Goal: Ask a question: Seek information or help from site administrators or community

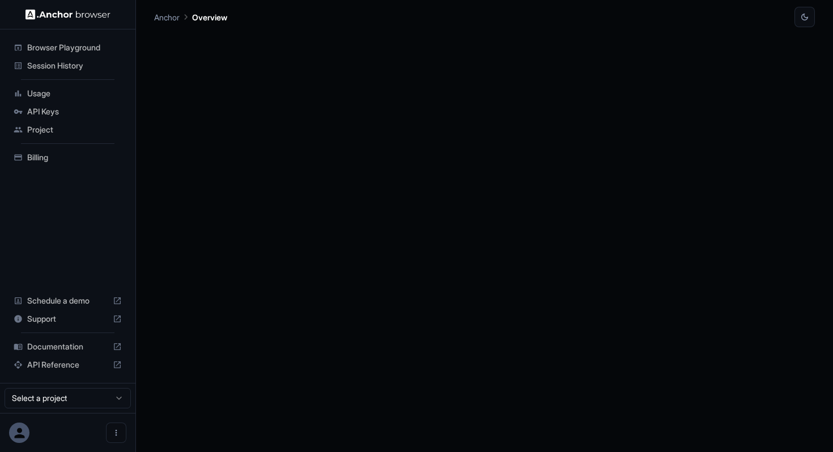
click at [75, 49] on span "Browser Playground" at bounding box center [74, 47] width 95 height 11
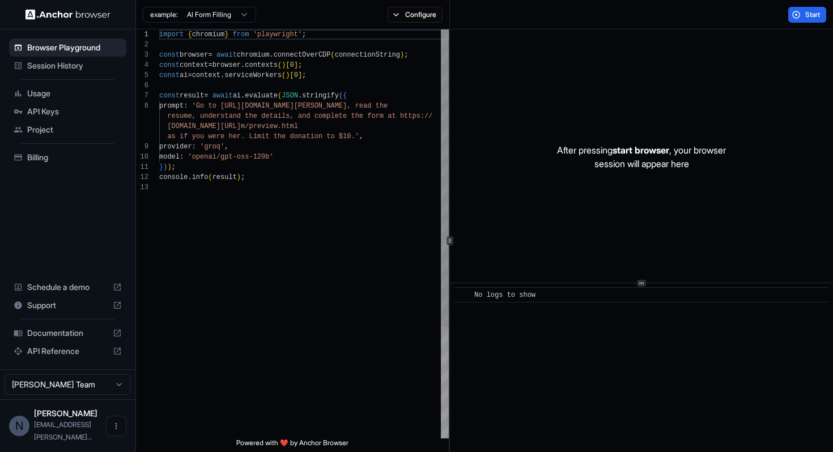
scroll to position [71, 0]
click at [48, 65] on span "Session History" at bounding box center [74, 65] width 95 height 11
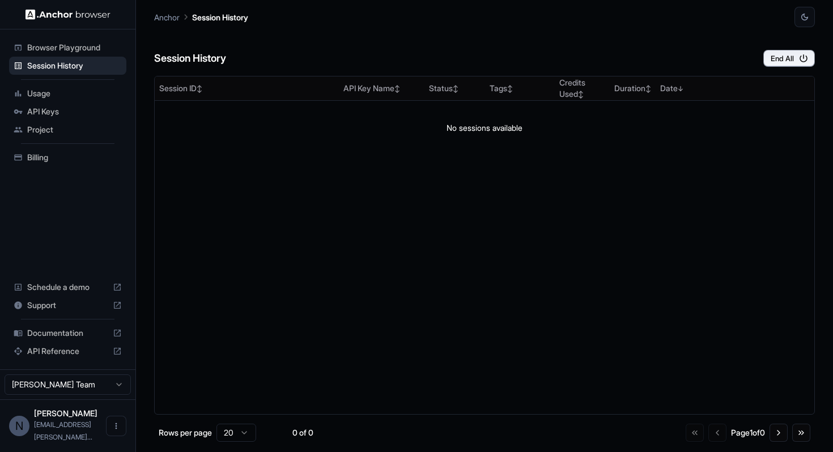
click at [50, 41] on div "Browser Playground" at bounding box center [67, 48] width 117 height 18
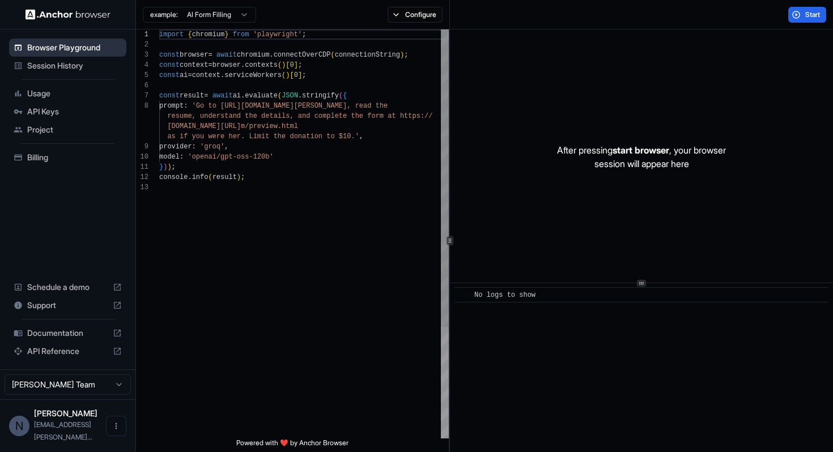
scroll to position [71, 0]
click at [47, 11] on img at bounding box center [68, 14] width 85 height 11
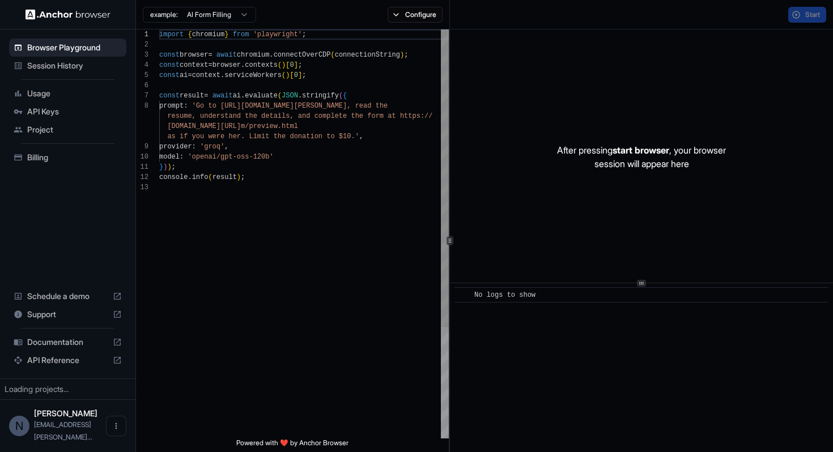
scroll to position [71, 0]
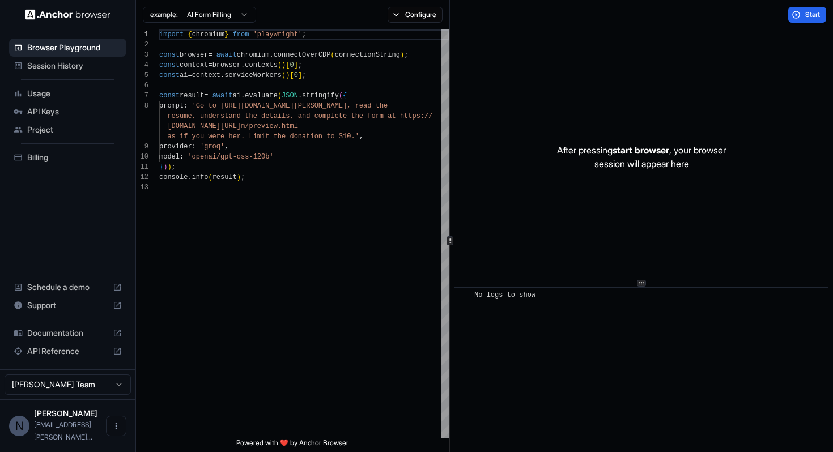
click at [58, 311] on span "Support" at bounding box center [67, 305] width 81 height 11
